Goal: Information Seeking & Learning: Learn about a topic

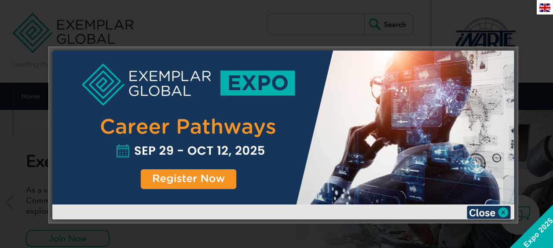
scroll to position [47, 0]
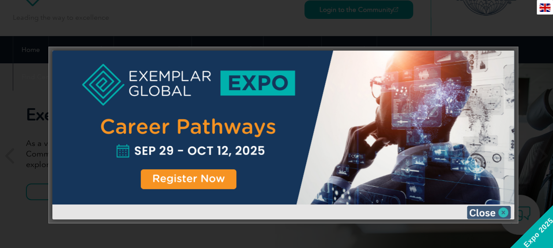
click at [486, 208] on img at bounding box center [489, 212] width 44 height 13
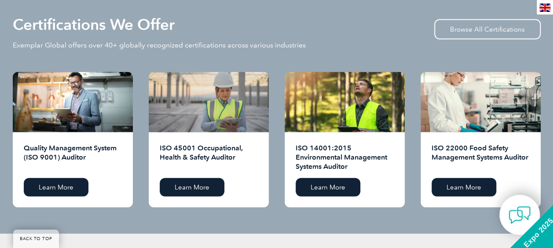
scroll to position [882, 0]
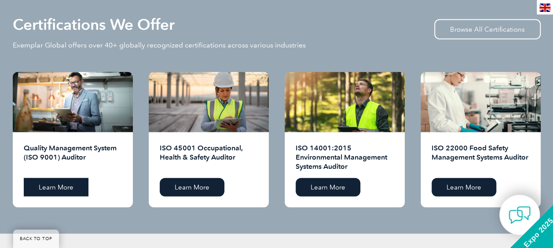
click at [61, 193] on link "Learn More" at bounding box center [56, 187] width 65 height 18
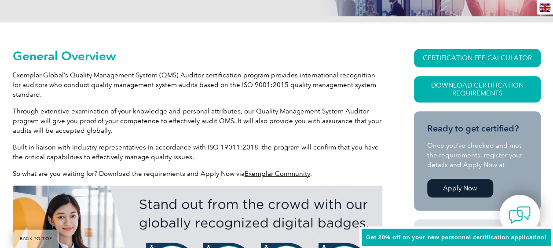
scroll to position [196, 0]
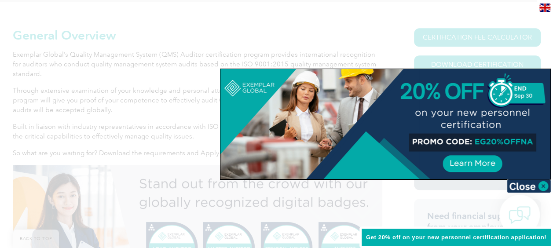
click at [540, 183] on img at bounding box center [529, 185] width 44 height 13
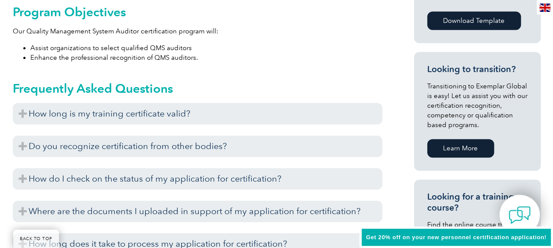
scroll to position [504, 0]
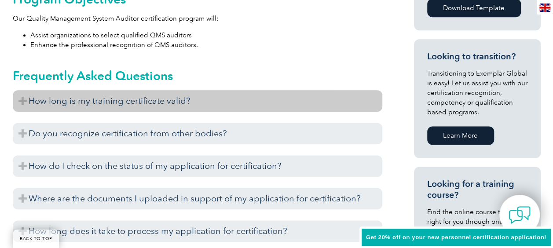
click at [126, 99] on h3 "How long is my training certificate valid?" at bounding box center [197, 101] width 369 height 22
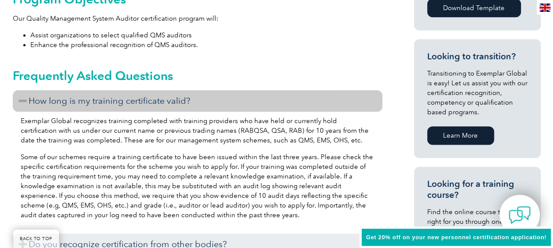
click at [126, 99] on h3 "How long is my training certificate valid?" at bounding box center [197, 101] width 369 height 22
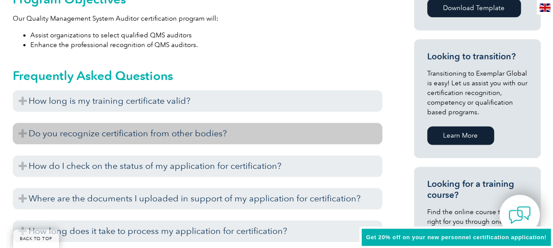
click at [128, 126] on h3 "Do you recognize certification from other bodies?" at bounding box center [197, 134] width 369 height 22
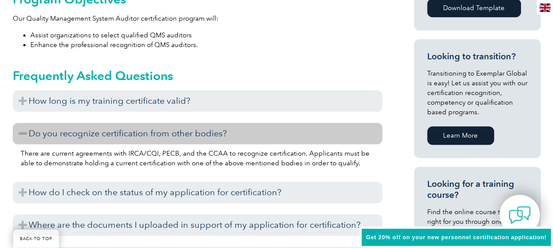
click at [128, 126] on h3 "Do you recognize certification from other bodies?" at bounding box center [197, 134] width 369 height 22
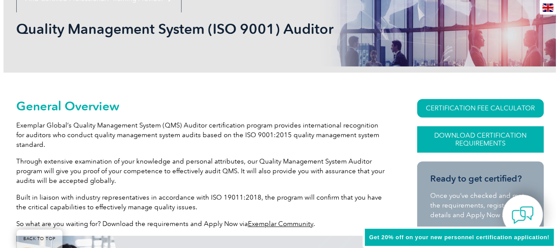
scroll to position [152, 0]
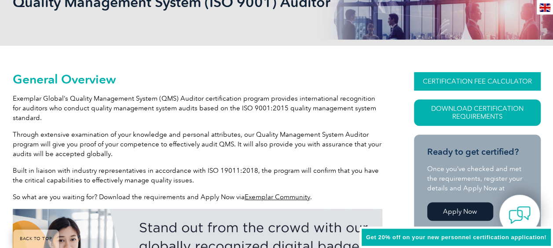
click at [446, 84] on link "CERTIFICATION FEE CALCULATOR" at bounding box center [477, 81] width 127 height 18
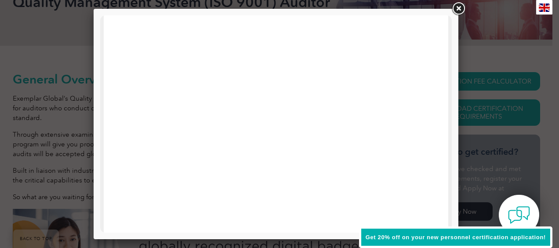
scroll to position [176, 0]
